Goal: Task Accomplishment & Management: Check status

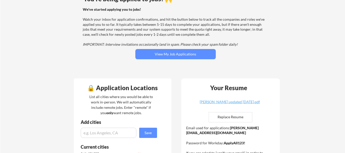
scroll to position [26, 0]
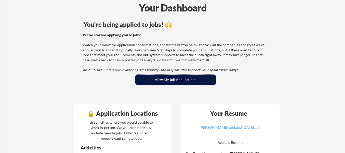
click at [181, 81] on button "View My Job Applications" at bounding box center [175, 80] width 80 height 10
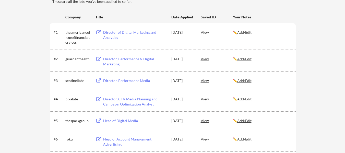
scroll to position [26, 0]
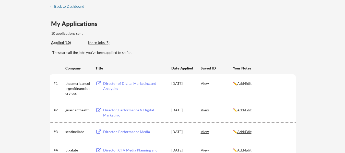
click at [102, 43] on div "More Jobs (3)" at bounding box center [107, 42] width 38 height 5
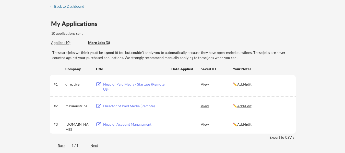
click at [108, 105] on div "Director of Paid Media (Remote)" at bounding box center [134, 105] width 63 height 5
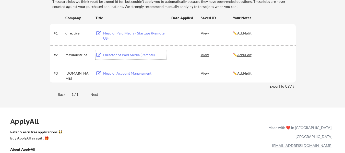
scroll to position [51, 0]
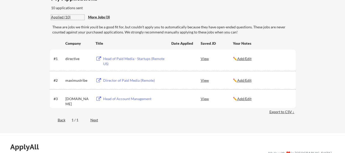
click at [61, 16] on div "Applied (10)" at bounding box center [67, 17] width 33 height 5
